Goal: Information Seeking & Learning: Learn about a topic

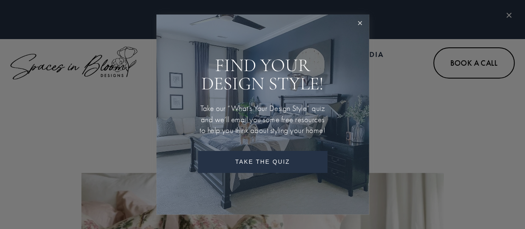
click at [367, 16] on link "Close" at bounding box center [359, 23] width 15 height 15
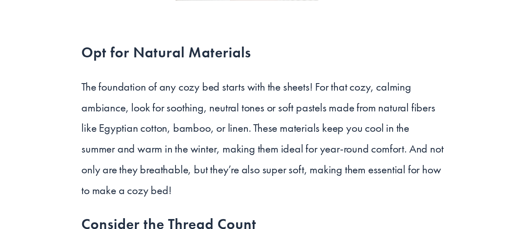
scroll to position [1287, 0]
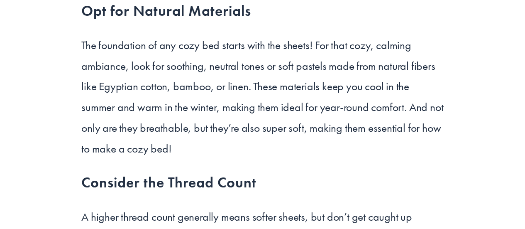
click at [250, 85] on p "The foundation of any cozy bed starts with the sheets! For that cozy, calming a…" at bounding box center [262, 97] width 362 height 124
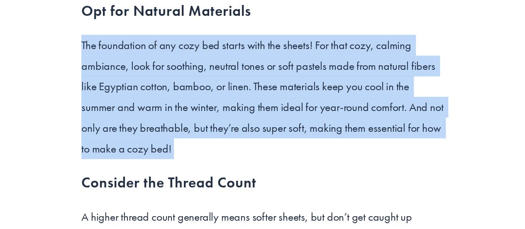
drag, startPoint x: 250, startPoint y: 85, endPoint x: 242, endPoint y: 112, distance: 28.1
click at [242, 112] on p "The foundation of any cozy bed starts with the sheets! For that cozy, calming a…" at bounding box center [262, 97] width 362 height 124
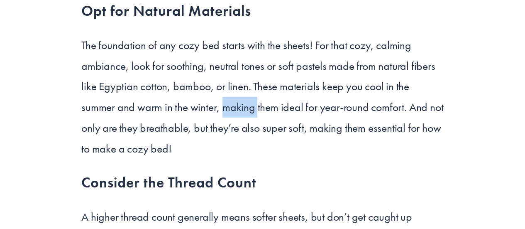
click at [242, 112] on p "The foundation of any cozy bed starts with the sheets! For that cozy, calming a…" at bounding box center [262, 97] width 362 height 124
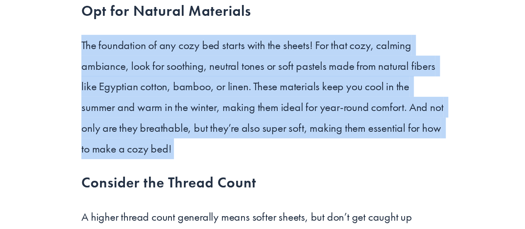
drag, startPoint x: 242, startPoint y: 112, endPoint x: 232, endPoint y: 58, distance: 55.4
click at [232, 58] on p "The foundation of any cozy bed starts with the sheets! For that cozy, calming a…" at bounding box center [262, 97] width 362 height 124
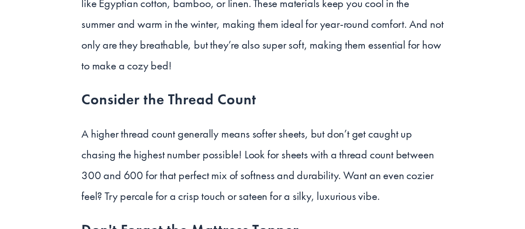
scroll to position [1453, 0]
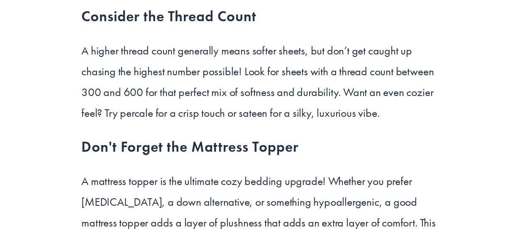
click at [91, 18] on h3 "Consider the Thread Count" at bounding box center [262, 17] width 362 height 20
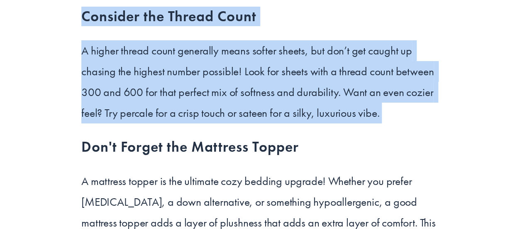
drag, startPoint x: 91, startPoint y: 18, endPoint x: 155, endPoint y: 93, distance: 98.3
click at [155, 93] on div "Opt for Natural Materials The foundation of any cozy bed starts with the sheets…" at bounding box center [262, 85] width 362 height 501
click at [155, 93] on p "A higher thread count generally means softer sheets, but don’t get caught up ch…" at bounding box center [262, 81] width 362 height 83
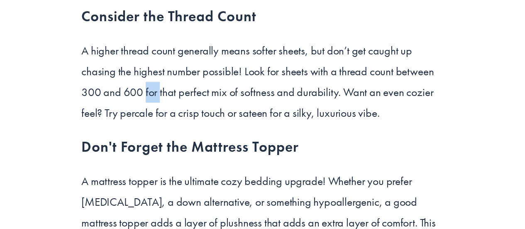
click at [155, 93] on p "A higher thread count generally means softer sheets, but don’t get caught up ch…" at bounding box center [262, 81] width 362 height 83
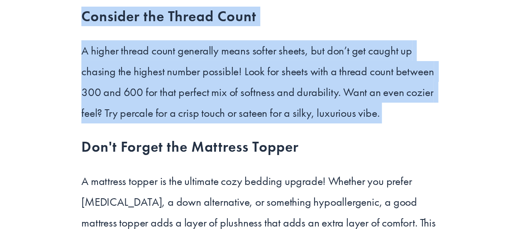
drag, startPoint x: 155, startPoint y: 93, endPoint x: 120, endPoint y: 17, distance: 83.8
click at [120, 17] on div "Opt for Natural Materials The foundation of any cozy bed starts with the sheets…" at bounding box center [262, 85] width 362 height 501
click at [120, 17] on h3 "Consider the Thread Count" at bounding box center [262, 17] width 362 height 20
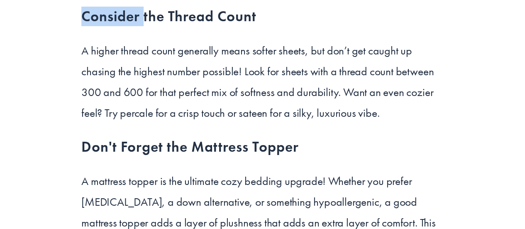
click at [120, 17] on h3 "Consider the Thread Count" at bounding box center [262, 17] width 362 height 20
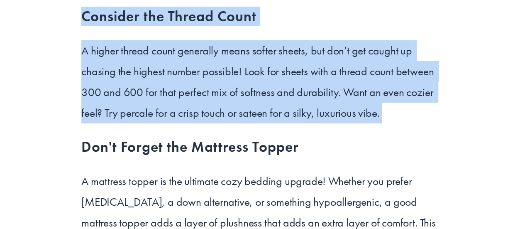
drag, startPoint x: 120, startPoint y: 17, endPoint x: 121, endPoint y: 88, distance: 71.0
click at [121, 88] on div "Opt for Natural Materials The foundation of any cozy bed starts with the sheets…" at bounding box center [262, 85] width 362 height 501
click at [121, 88] on p "A higher thread count generally means softer sheets, but don’t get caught up ch…" at bounding box center [262, 81] width 362 height 83
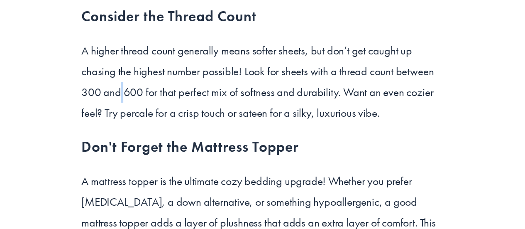
click at [121, 88] on p "A higher thread count generally means softer sheets, but don’t get caught up ch…" at bounding box center [262, 81] width 362 height 83
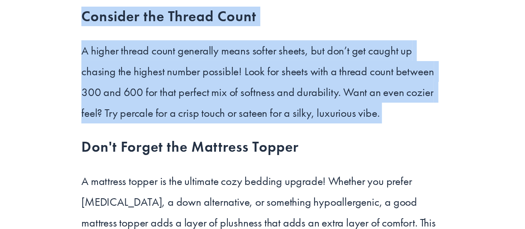
drag, startPoint x: 121, startPoint y: 88, endPoint x: 109, endPoint y: 12, distance: 76.6
click at [109, 12] on div "Opt for Natural Materials The foundation of any cozy bed starts with the sheets…" at bounding box center [262, 85] width 362 height 501
click at [109, 12] on h3 "Consider the Thread Count" at bounding box center [262, 17] width 362 height 20
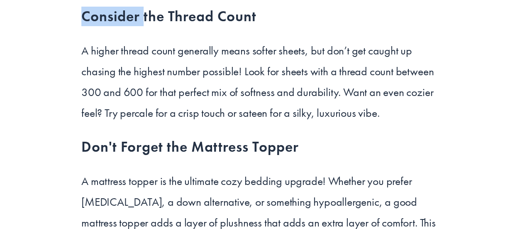
click at [109, 12] on h3 "Consider the Thread Count" at bounding box center [262, 17] width 362 height 20
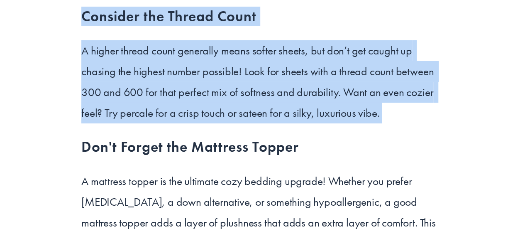
drag, startPoint x: 109, startPoint y: 12, endPoint x: 118, endPoint y: 91, distance: 79.4
click at [118, 91] on div "Opt for Natural Materials The foundation of any cozy bed starts with the sheets…" at bounding box center [262, 85] width 362 height 501
click at [118, 91] on p "A higher thread count generally means softer sheets, but don’t get caught up ch…" at bounding box center [262, 81] width 362 height 83
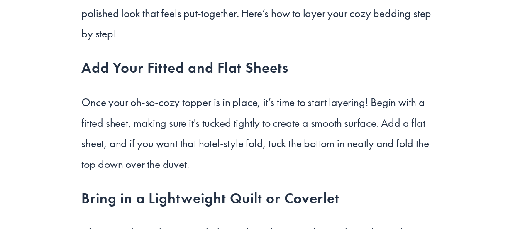
scroll to position [1993, 0]
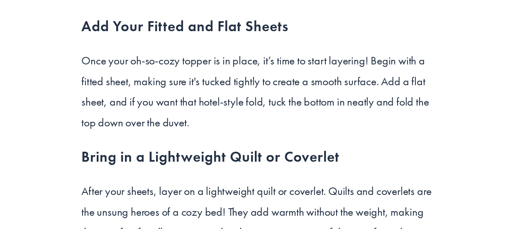
click at [84, 66] on p "Once your oh-so-cozy topper is in place, it’s time to start layering! Begin wit…" at bounding box center [262, 91] width 362 height 83
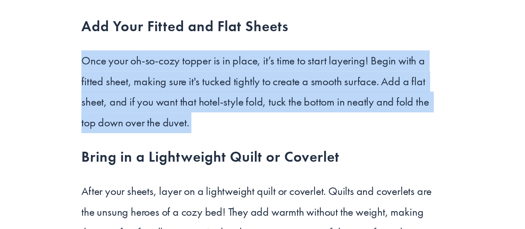
drag, startPoint x: 84, startPoint y: 66, endPoint x: 124, endPoint y: 94, distance: 48.3
click at [124, 94] on p "Once your oh-so-cozy topper is in place, it’s time to start layering! Begin wit…" at bounding box center [262, 91] width 362 height 83
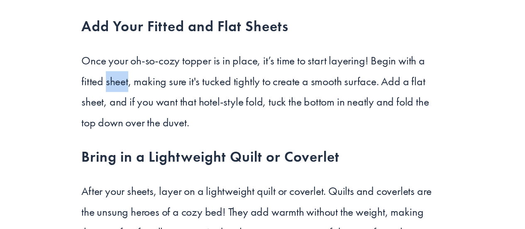
click at [124, 94] on p "Once your oh-so-cozy topper is in place, it’s time to start layering! Begin wit…" at bounding box center [262, 91] width 362 height 83
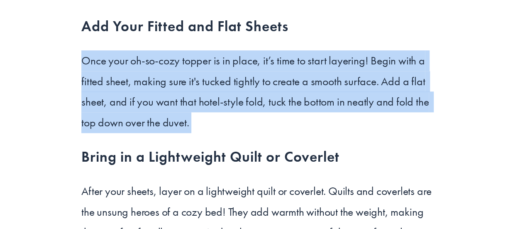
drag, startPoint x: 124, startPoint y: 94, endPoint x: 122, endPoint y: 77, distance: 17.1
click at [122, 77] on p "Once your oh-so-cozy topper is in place, it’s time to start layering! Begin wit…" at bounding box center [262, 91] width 362 height 83
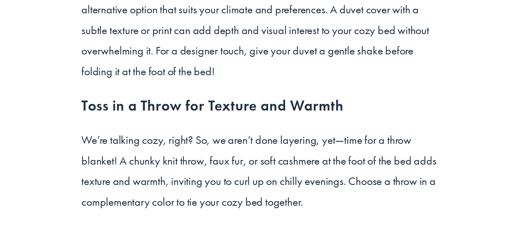
scroll to position [2408, 0]
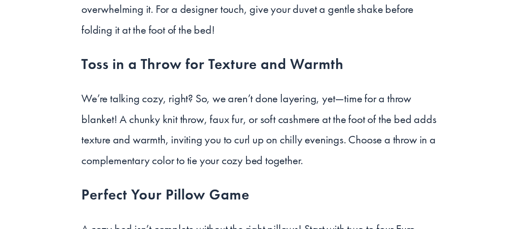
click at [141, 70] on h3 "Toss in a Throw for Texture and Warmth" at bounding box center [262, 64] width 362 height 20
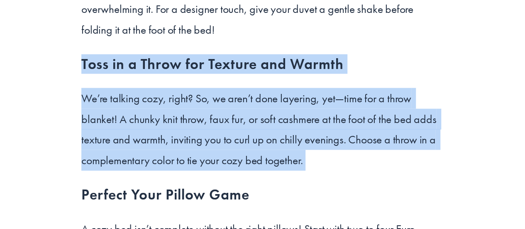
drag, startPoint x: 141, startPoint y: 70, endPoint x: 132, endPoint y: 148, distance: 78.5
click at [132, 148] on div "Layering is the heart of a cozy bed. It’s all about creating warmth, comfort, a…" at bounding box center [262, 80] width 362 height 1109
click at [132, 148] on p "We’re talking cozy, right? So, we aren’t done layering, yet—time for a throw bl…" at bounding box center [262, 129] width 362 height 83
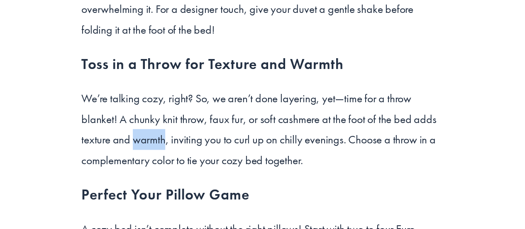
click at [132, 148] on p "We’re talking cozy, right? So, we aren’t done layering, yet—time for a throw bl…" at bounding box center [262, 129] width 362 height 83
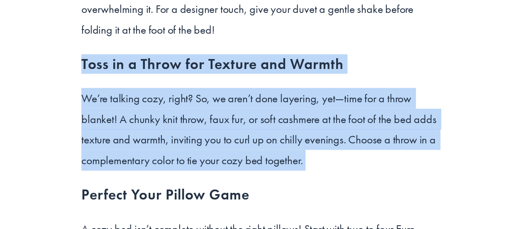
drag, startPoint x: 132, startPoint y: 148, endPoint x: 141, endPoint y: 70, distance: 78.6
click at [141, 70] on div "Layering is the heart of a cozy bed. It’s all about creating warmth, comfort, a…" at bounding box center [262, 80] width 362 height 1109
click at [141, 70] on h3 "Toss in a Throw for Texture and Warmth" at bounding box center [262, 64] width 362 height 20
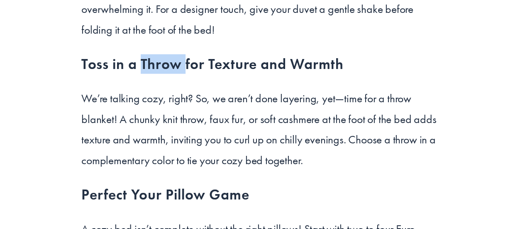
click at [141, 70] on h3 "Toss in a Throw for Texture and Warmth" at bounding box center [262, 64] width 362 height 20
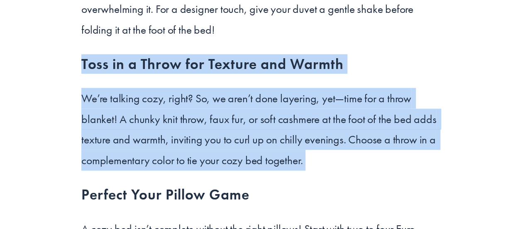
drag, startPoint x: 141, startPoint y: 70, endPoint x: 135, endPoint y: 133, distance: 63.0
click at [135, 133] on div "Layering is the heart of a cozy bed. It’s all about creating warmth, comfort, a…" at bounding box center [262, 80] width 362 height 1109
click at [135, 131] on p "We’re talking cozy, right? So, we aren’t done layering, yet—time for a throw bl…" at bounding box center [262, 129] width 362 height 83
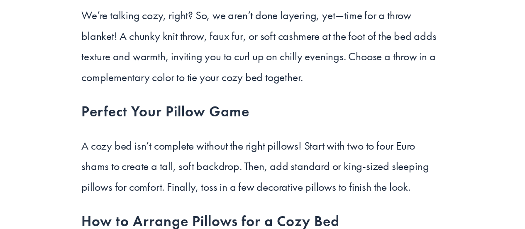
scroll to position [2574, 0]
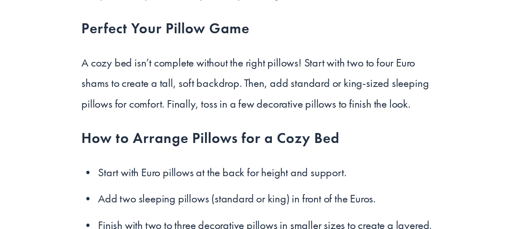
click at [160, 68] on p "A cozy bed isn’t complete without the right pillows! Start with two to four Eur…" at bounding box center [262, 83] width 362 height 62
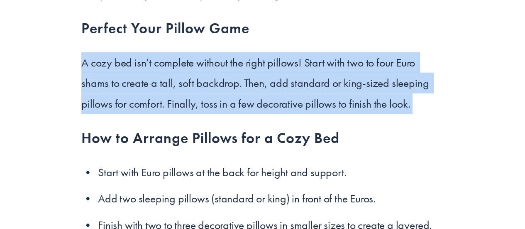
drag, startPoint x: 160, startPoint y: 68, endPoint x: 144, endPoint y: 86, distance: 24.1
click at [144, 86] on p "A cozy bed isn’t complete without the right pillows! Start with two to four Eur…" at bounding box center [262, 83] width 362 height 62
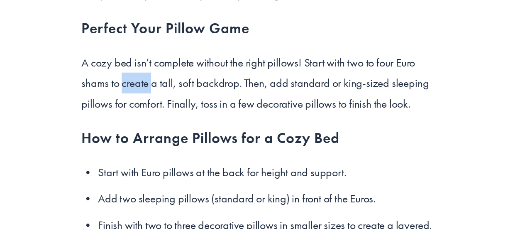
click at [144, 86] on p "A cozy bed isn’t complete without the right pillows! Start with two to four Eur…" at bounding box center [262, 83] width 362 height 62
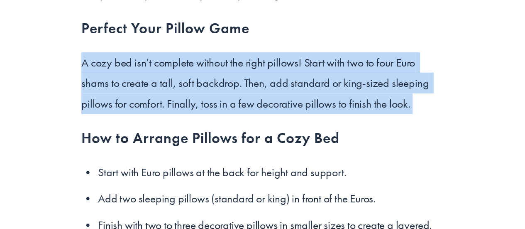
click at [144, 86] on p "A cozy bed isn’t complete without the right pillows! Start with two to four Eur…" at bounding box center [262, 83] width 362 height 62
click at [145, 88] on p "A cozy bed isn’t complete without the right pillows! Start with two to four Eur…" at bounding box center [262, 83] width 362 height 62
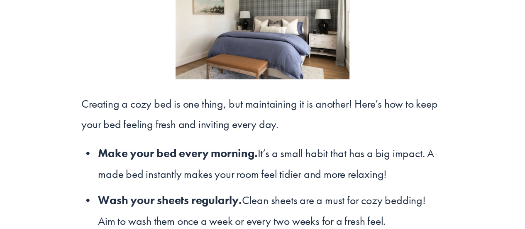
scroll to position [4317, 0]
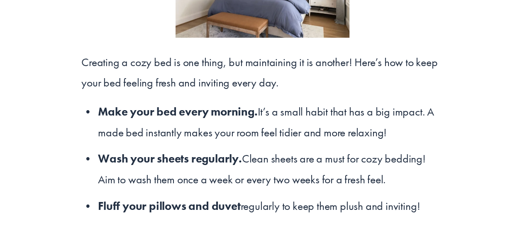
click at [281, 117] on p "Make your bed every morning. It’s a small habit that has a big impact. A made b…" at bounding box center [271, 121] width 346 height 41
click at [281, 118] on p "Make your bed every morning. It’s a small habit that has a big impact. A made b…" at bounding box center [271, 121] width 346 height 41
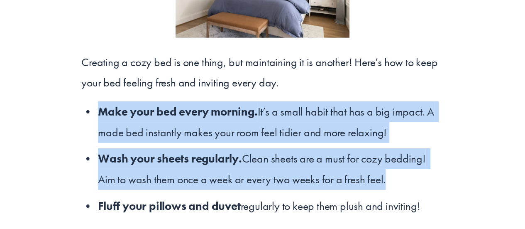
drag, startPoint x: 281, startPoint y: 118, endPoint x: 252, endPoint y: 165, distance: 54.7
click at [252, 165] on ul "Make your bed every morning. It’s a small habit that has a big impact. A made b…" at bounding box center [262, 158] width 362 height 115
click at [252, 165] on p "Wash your sheets regularly. Clean sheets are a must for cozy bedding! Aim to wa…" at bounding box center [271, 168] width 346 height 41
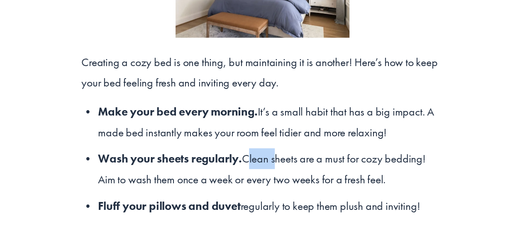
click at [252, 165] on p "Wash your sheets regularly. Clean sheets are a must for cozy bedding! Aim to wa…" at bounding box center [271, 168] width 346 height 41
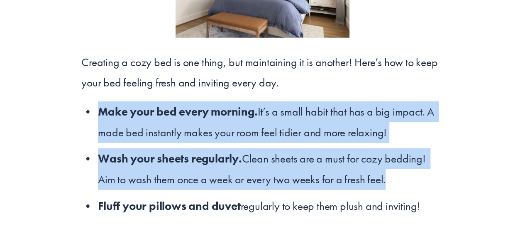
drag, startPoint x: 252, startPoint y: 165, endPoint x: 254, endPoint y: 124, distance: 40.7
click at [254, 124] on ul "Make your bed every morning. It’s a small habit that has a big impact. A made b…" at bounding box center [262, 158] width 362 height 115
click at [254, 119] on strong "Make your bed every morning." at bounding box center [177, 111] width 159 height 15
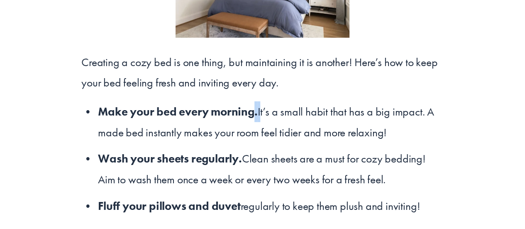
click at [254, 119] on strong "Make your bed every morning." at bounding box center [177, 111] width 159 height 15
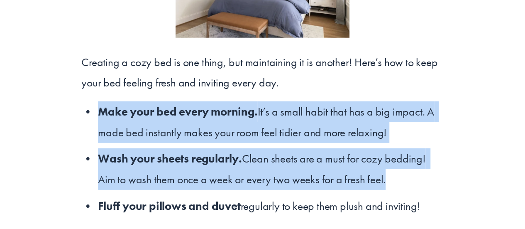
drag, startPoint x: 254, startPoint y: 124, endPoint x: 233, endPoint y: 181, distance: 61.1
click at [233, 181] on ul "Make your bed every morning. It’s a small habit that has a big impact. A made b…" at bounding box center [262, 158] width 362 height 115
click at [233, 181] on p "Wash your sheets regularly. Clean sheets are a must for cozy bedding! Aim to wa…" at bounding box center [271, 168] width 346 height 41
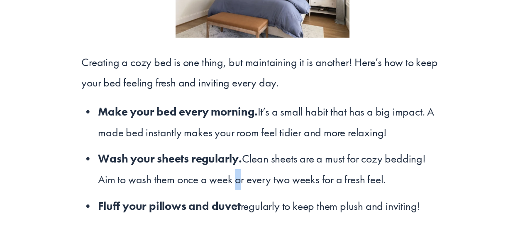
click at [233, 181] on p "Wash your sheets regularly. Clean sheets are a must for cozy bedding! Aim to wa…" at bounding box center [271, 168] width 346 height 41
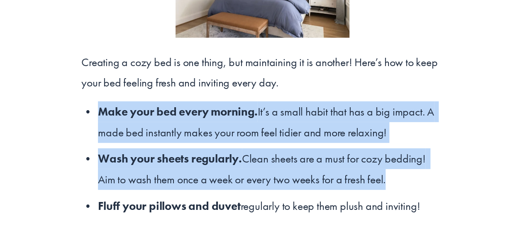
drag, startPoint x: 233, startPoint y: 181, endPoint x: 240, endPoint y: 127, distance: 54.4
click at [240, 127] on ul "Make your bed every morning. It’s a small habit that has a big impact. A made b…" at bounding box center [262, 158] width 362 height 115
click at [240, 119] on strong "Make your bed every morning." at bounding box center [177, 111] width 159 height 15
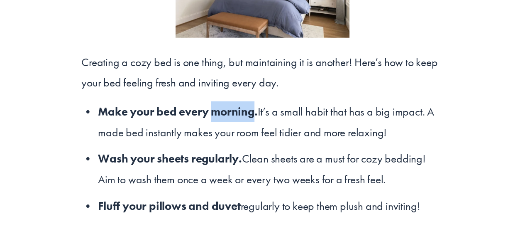
click at [240, 119] on strong "Make your bed every morning." at bounding box center [177, 111] width 159 height 15
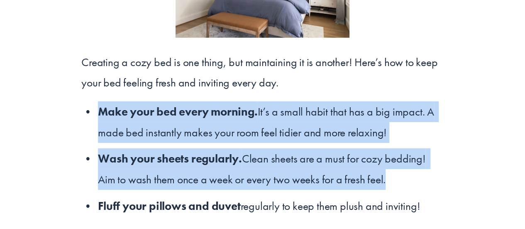
drag, startPoint x: 240, startPoint y: 127, endPoint x: 225, endPoint y: 182, distance: 56.9
click at [225, 182] on ul "Make your bed every morning. It’s a small habit that has a big impact. A made b…" at bounding box center [262, 158] width 362 height 115
click at [225, 182] on p "Wash your sheets regularly. Clean sheets are a must for cozy bedding! Aim to wa…" at bounding box center [271, 168] width 346 height 41
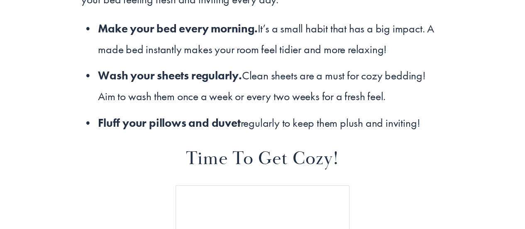
scroll to position [4442, 0]
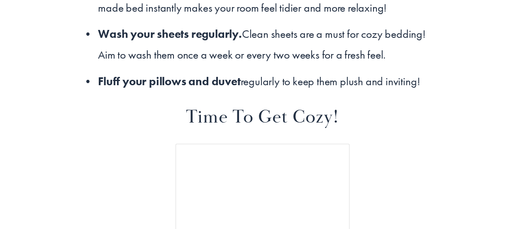
click at [197, 85] on strong "Fluff your pillows and duvet" at bounding box center [169, 81] width 142 height 15
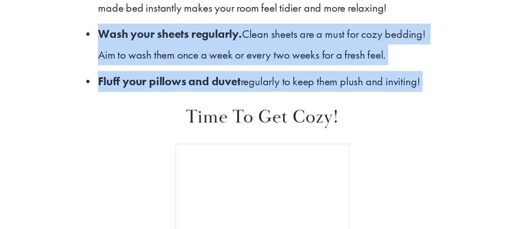
drag, startPoint x: 197, startPoint y: 85, endPoint x: 182, endPoint y: 56, distance: 32.5
click at [182, 56] on ul "Make your bed every morning. It’s a small habit that has a big impact. A made b…" at bounding box center [262, 34] width 362 height 115
click at [182, 56] on p "Wash your sheets regularly. Clean sheets are a must for cozy bedding! Aim to wa…" at bounding box center [271, 44] width 346 height 41
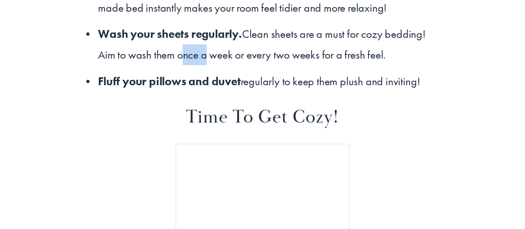
click at [182, 56] on p "Wash your sheets regularly. Clean sheets are a must for cozy bedding! Aim to wa…" at bounding box center [271, 44] width 346 height 41
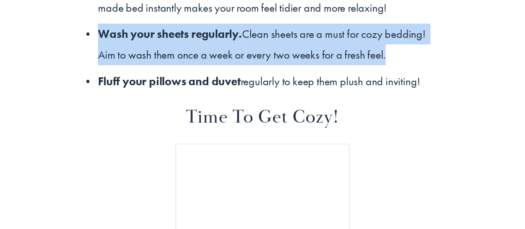
click at [182, 56] on p "Wash your sheets regularly. Clean sheets are a must for cozy bedding! Aim to wa…" at bounding box center [271, 44] width 346 height 41
click at [177, 55] on p "Wash your sheets regularly. Clean sheets are a must for cozy bedding! Aim to wa…" at bounding box center [271, 44] width 346 height 41
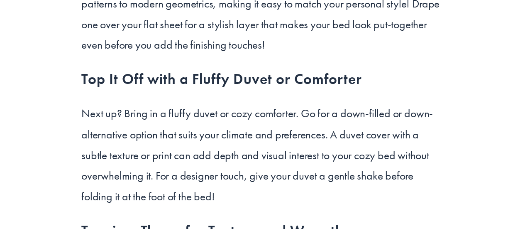
scroll to position [2283, 0]
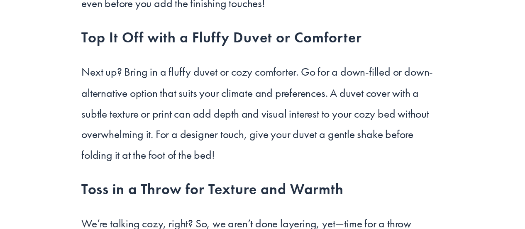
click at [193, 119] on p "Next up? Bring in a fluffy duvet or cozy comforter. Go for a down-filled or dow…" at bounding box center [262, 112] width 362 height 103
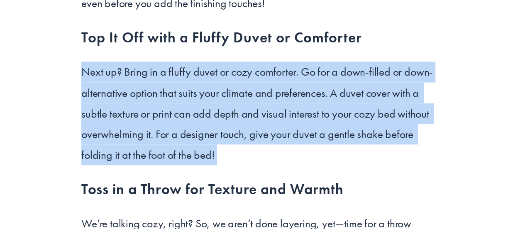
drag, startPoint x: 193, startPoint y: 119, endPoint x: 223, endPoint y: 78, distance: 50.9
click at [223, 78] on p "Next up? Bring in a fluffy duvet or cozy comforter. Go for a down-filled or dow…" at bounding box center [262, 112] width 362 height 103
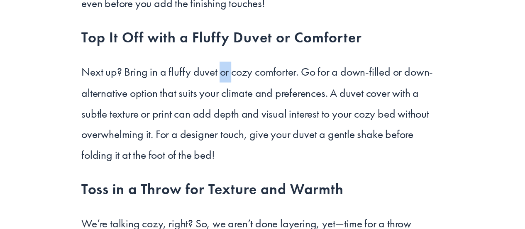
click at [223, 78] on p "Next up? Bring in a fluffy duvet or cozy comforter. Go for a down-filled or dow…" at bounding box center [262, 112] width 362 height 103
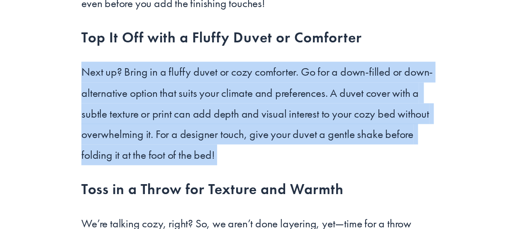
drag, startPoint x: 223, startPoint y: 78, endPoint x: 190, endPoint y: 145, distance: 75.4
click at [190, 145] on p "Next up? Bring in a fluffy duvet or cozy comforter. Go for a down-filled or dow…" at bounding box center [262, 112] width 362 height 103
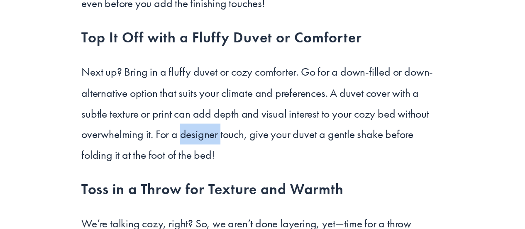
click at [190, 145] on p "Next up? Bring in a fluffy duvet or cozy comforter. Go for a down-filled or dow…" at bounding box center [262, 112] width 362 height 103
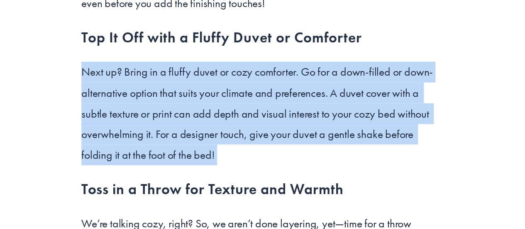
drag, startPoint x: 190, startPoint y: 145, endPoint x: 189, endPoint y: 74, distance: 71.4
click at [189, 74] on p "Next up? Bring in a fluffy duvet or cozy comforter. Go for a down-filled or dow…" at bounding box center [262, 112] width 362 height 103
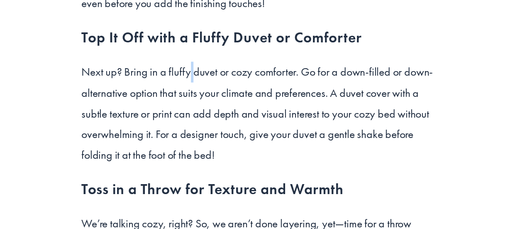
click at [189, 74] on p "Next up? Bring in a fluffy duvet or cozy comforter. Go for a down-filled or dow…" at bounding box center [262, 112] width 362 height 103
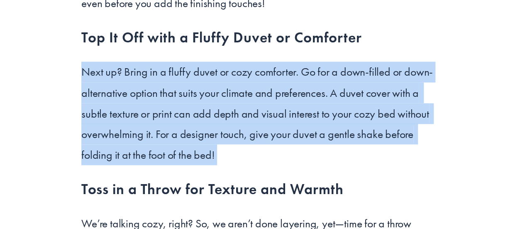
drag, startPoint x: 189, startPoint y: 74, endPoint x: 162, endPoint y: 154, distance: 84.5
click at [162, 154] on p "Next up? Bring in a fluffy duvet or cozy comforter. Go for a down-filled or dow…" at bounding box center [262, 112] width 362 height 103
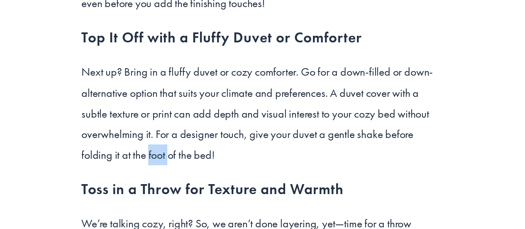
click at [162, 154] on p "Next up? Bring in a fluffy duvet or cozy comforter. Go for a down-filled or dow…" at bounding box center [262, 112] width 362 height 103
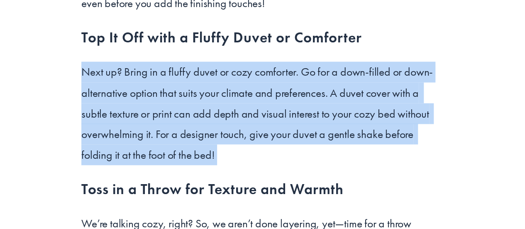
drag, startPoint x: 162, startPoint y: 154, endPoint x: 170, endPoint y: 88, distance: 66.9
click at [170, 88] on p "Next up? Bring in a fluffy duvet or cozy comforter. Go for a down-filled or dow…" at bounding box center [262, 112] width 362 height 103
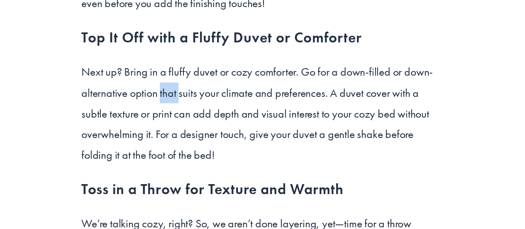
click at [170, 88] on p "Next up? Bring in a fluffy duvet or cozy comforter. Go for a down-filled or dow…" at bounding box center [262, 112] width 362 height 103
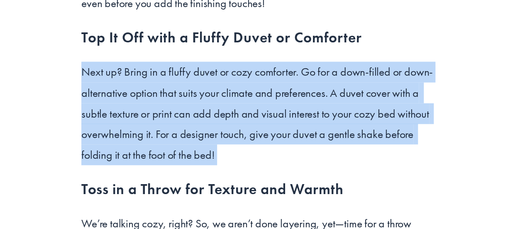
drag, startPoint x: 170, startPoint y: 88, endPoint x: 163, endPoint y: 152, distance: 65.2
click at [163, 152] on p "Next up? Bring in a fluffy duvet or cozy comforter. Go for a down-filled or dow…" at bounding box center [262, 112] width 362 height 103
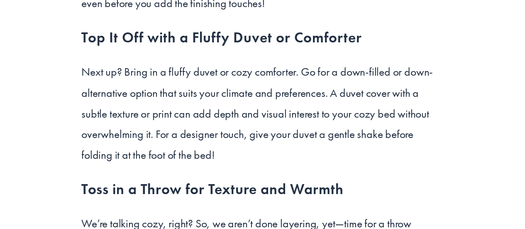
scroll to position [2242, 0]
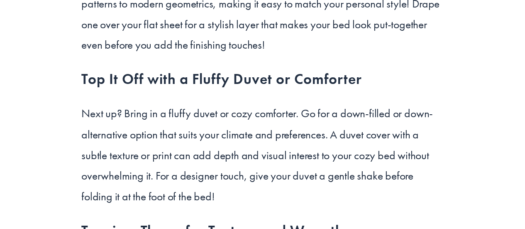
click at [197, 129] on p "Next up? Bring in a fluffy duvet or cozy comforter. Go for a down-filled or dow…" at bounding box center [262, 154] width 362 height 103
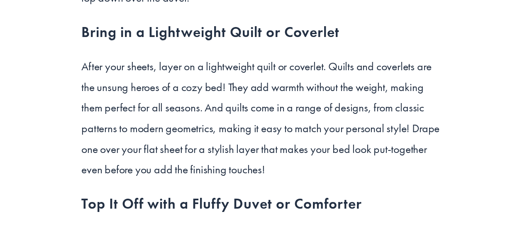
scroll to position [2076, 0]
